Goal: Navigation & Orientation: Find specific page/section

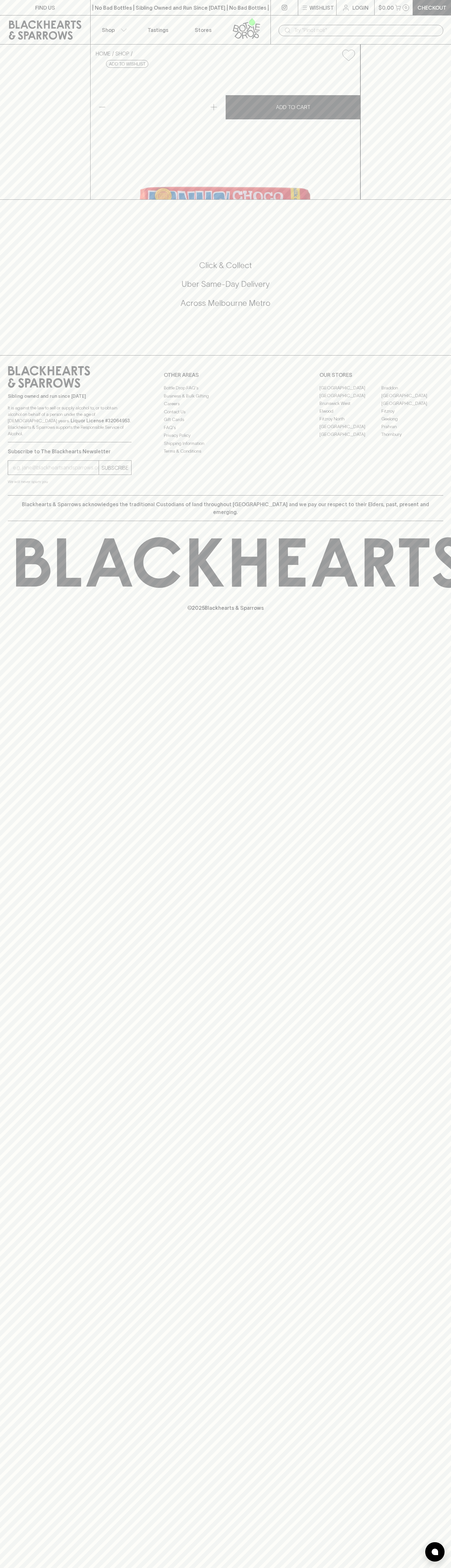
click at [351, 400] on link "[GEOGRAPHIC_DATA]" at bounding box center [351, 395] width 62 height 8
click at [183, 14] on div "| No Bad Bottles | Sibling Owned and Run Since [DATE] | No Bad Bottles | Siblin…" at bounding box center [181, 8] width 181 height 15
click at [334, 1567] on html "FIND US | No Bad Bottles | Sibling Owned and Run Since [DATE] | No Bad Bottles …" at bounding box center [225, 784] width 451 height 1568
click at [13, 213] on div at bounding box center [225, 206] width 451 height 14
